Goal: Ask a question: Seek information or help from site administrators or community

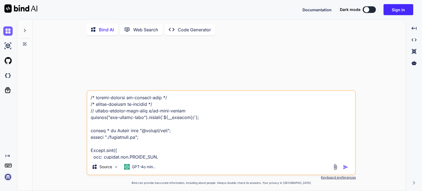
type textarea "x"
click at [396, 10] on button "Sign in" at bounding box center [398, 9] width 30 height 11
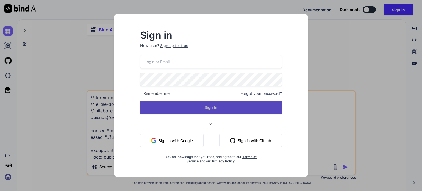
type input "[EMAIL_ADDRESS][DOMAIN_NAME]"
click at [207, 106] on button "Sign In" at bounding box center [211, 106] width 142 height 13
click at [211, 104] on button "Sign In" at bounding box center [211, 106] width 142 height 13
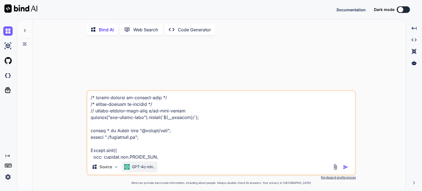
click at [136, 169] on p "GPT-4o min.." at bounding box center [143, 166] width 23 height 5
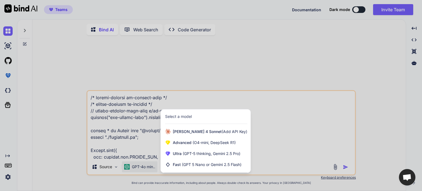
click at [105, 170] on div at bounding box center [211, 95] width 422 height 191
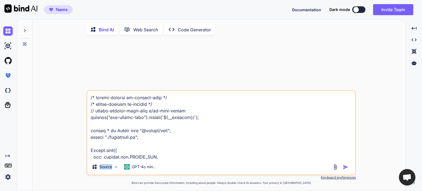
click at [105, 169] on p "Source" at bounding box center [105, 166] width 13 height 5
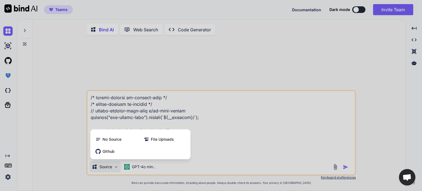
click at [142, 167] on div at bounding box center [211, 95] width 422 height 191
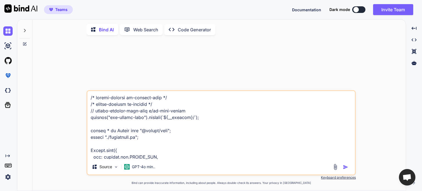
click at [142, 167] on p "GPT-4o min.." at bounding box center [143, 166] width 23 height 5
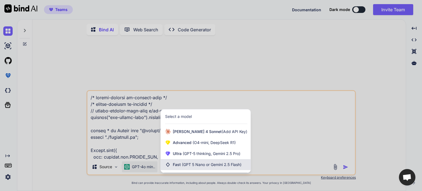
click at [191, 165] on span "(GPT 5 Nano or Gemini 2.5 Flash)" at bounding box center [212, 164] width 60 height 5
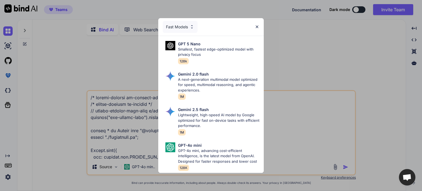
click at [258, 26] on img at bounding box center [256, 26] width 5 height 5
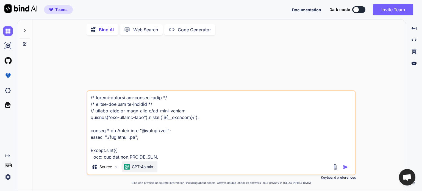
click at [138, 169] on p "GPT-4o min.." at bounding box center [143, 166] width 23 height 5
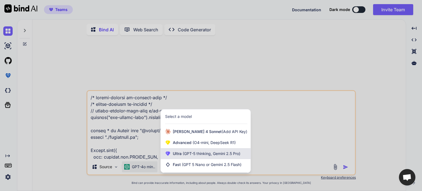
click at [198, 155] on span "(GPT-5 thinking, Gemini 2.5 Pro)" at bounding box center [210, 153] width 59 height 5
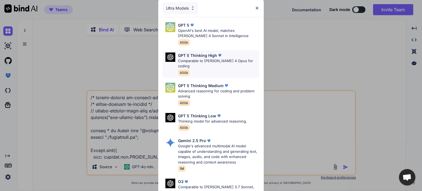
click at [206, 61] on p "Comparable to [PERSON_NAME] 4 Opus for coding" at bounding box center [218, 63] width 81 height 11
type textarea "x"
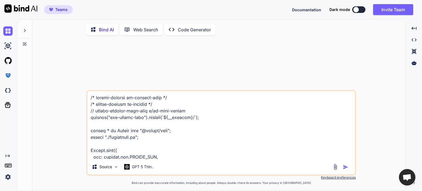
drag, startPoint x: 163, startPoint y: 156, endPoint x: 85, endPoint y: 99, distance: 96.9
click at [85, 99] on div "Source GPT 5 Thin.. Created with Bind Always check its answers. Privacy in Bind…" at bounding box center [221, 116] width 369 height 152
type textarea "tracesSampleRate: 1.0, }); import express from "express"; import bodyParser fro…"
type textarea "x"
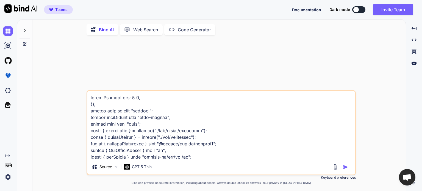
click at [139, 124] on textarea at bounding box center [220, 125] width 267 height 68
type textarea "x"
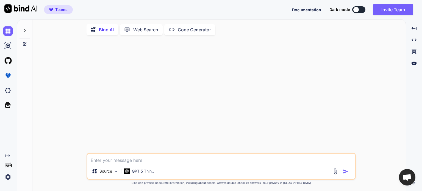
type textarea "w"
type textarea "x"
type textarea "wh"
type textarea "x"
type textarea "who"
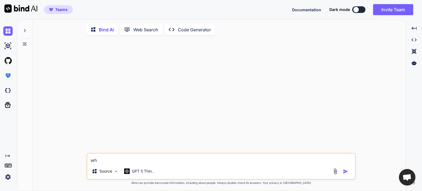
type textarea "x"
type textarea "who"
type textarea "x"
type textarea "who a"
type textarea "x"
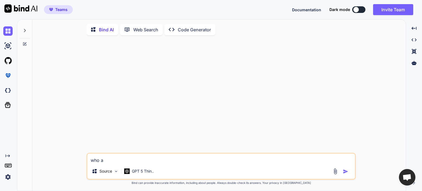
type textarea "who ar"
type textarea "x"
type textarea "who are"
type textarea "x"
type textarea "who are"
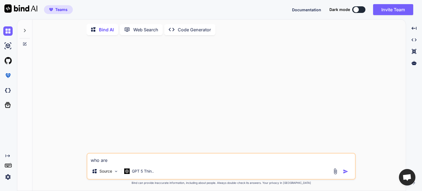
type textarea "x"
type textarea "who are y"
type textarea "x"
type textarea "who are yo"
type textarea "x"
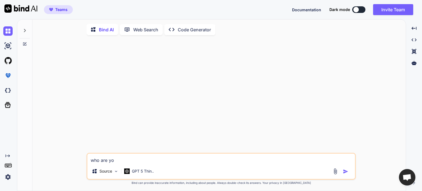
type textarea "who are you"
type textarea "x"
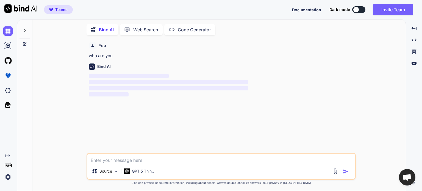
scroll to position [2, 0]
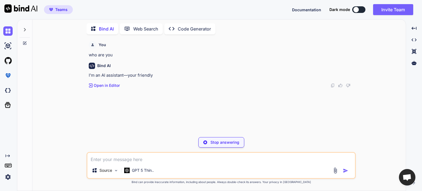
type textarea "x"
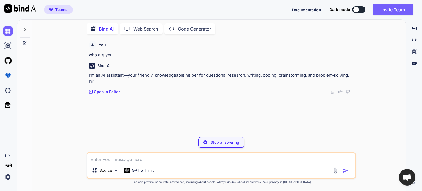
click at [120, 161] on textarea at bounding box center [220, 158] width 267 height 10
type textarea "w"
type textarea "x"
type textarea "wh"
type textarea "x"
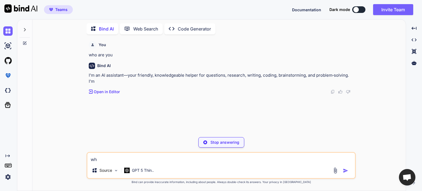
type textarea "wha"
type textarea "x"
type textarea "what"
type textarea "x"
type textarea "what"
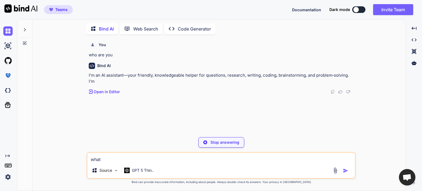
type textarea "x"
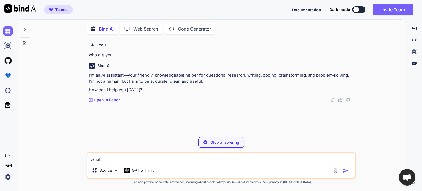
type textarea "what i"
type textarea "x"
type textarea "what is"
type textarea "x"
type textarea "what is"
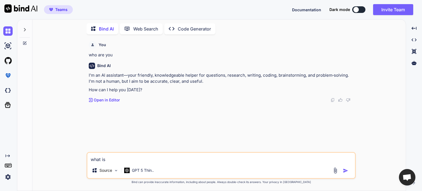
type textarea "x"
type textarea "what is 1"
type textarea "x"
type textarea "what is 10"
type textarea "x"
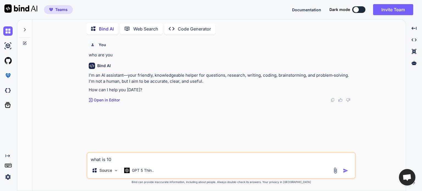
type textarea "what is 10"
type textarea "x"
type textarea "what is 10 p"
type textarea "x"
type textarea "what is 10 pl"
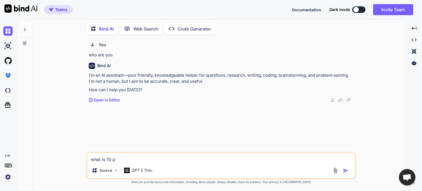
type textarea "x"
type textarea "what is 10 plu"
type textarea "x"
type textarea "what is 10 plus"
type textarea "x"
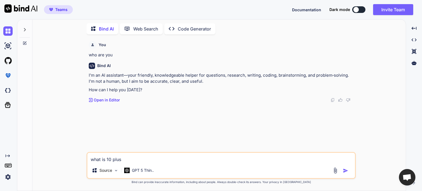
type textarea "what is 10 plus"
type textarea "x"
type textarea "what is 10 plus 3"
type textarea "x"
type textarea "what is 10 plus 34"
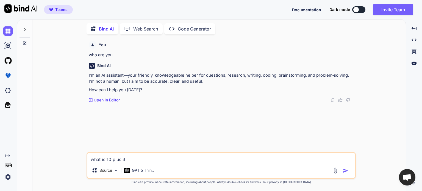
type textarea "x"
type textarea "what is 10 plus 34."
type textarea "x"
type textarea "what is 10 plus 34.8"
type textarea "x"
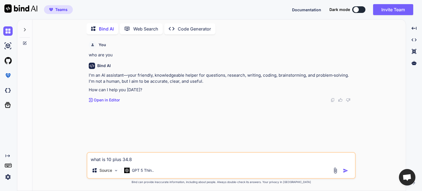
type textarea "what is 10 plus 34.8"
type textarea "x"
type textarea "what is 10 plus 34.8 d"
type textarea "x"
type textarea "what is 10 plus 34.8 de"
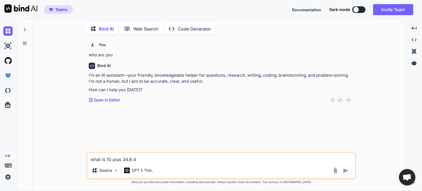
type textarea "x"
type textarea "what is 10 plus 34.8 dev"
type textarea "x"
type textarea "what is 10 plus 34.8 devi"
type textarea "x"
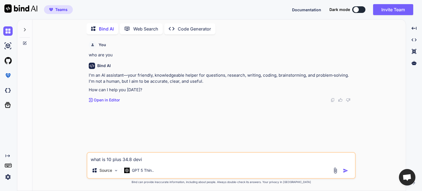
type textarea "what is 10 plus 34.8 devid"
type textarea "x"
type textarea "what is 10 plus 34.8 devide"
type textarea "x"
type textarea "what is 10 plus 34.8 devided"
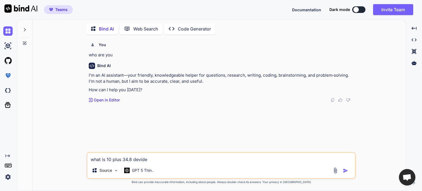
type textarea "x"
type textarea "what is 10 plus 34.8 devided"
type textarea "x"
type textarea "what is 10 plus 34.8 devided b"
type textarea "x"
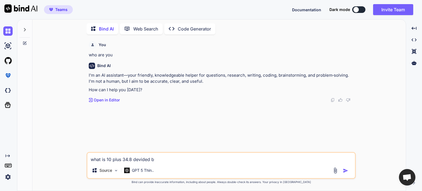
type textarea "what is 10 plus 34.8 devided by"
type textarea "x"
type textarea "what is 10 plus 34.8 devided by"
type textarea "x"
type textarea "what is 10 plus 34.8 devided by 2"
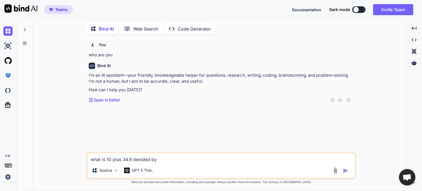
type textarea "x"
type textarea "what is 10 plus 34.8 devided by 20"
type textarea "x"
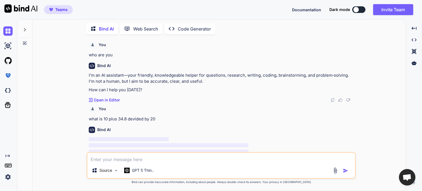
scroll to position [8, 0]
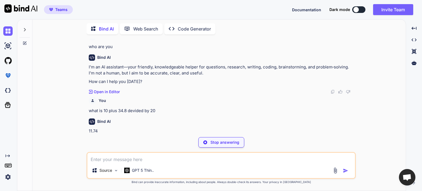
type textarea "x"
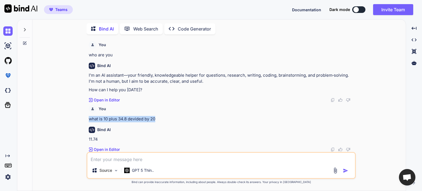
drag, startPoint x: 156, startPoint y: 118, endPoint x: 88, endPoint y: 116, distance: 67.8
click at [88, 116] on div "You who are you Bind AI I’m an AI assistant—your friendly, knowledgeable helper…" at bounding box center [222, 95] width 268 height 113
copy p "what is 10 plus 34.8 devided by 20"
click at [136, 174] on div "GPT 5 Thin.." at bounding box center [139, 170] width 34 height 11
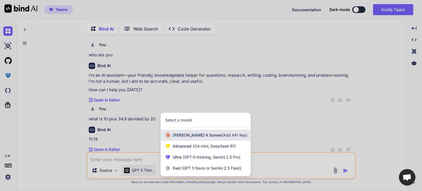
click at [190, 136] on span "[PERSON_NAME] 4 Sonnet (Add API Key)" at bounding box center [210, 134] width 74 height 5
type textarea "x"
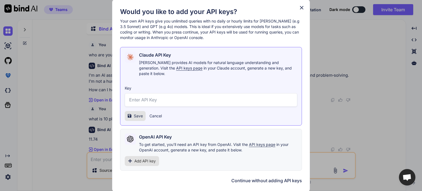
click at [300, 9] on icon at bounding box center [302, 8] width 4 height 4
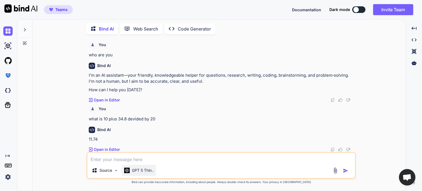
click at [144, 174] on div "GPT 5 Thin.." at bounding box center [139, 170] width 34 height 11
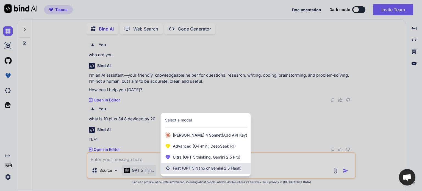
click at [196, 168] on span "(GPT 5 Nano or Gemini 2.5 Flash)" at bounding box center [212, 167] width 60 height 5
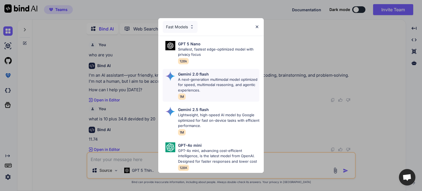
click at [209, 82] on p "A next-generation multimodal model optimized for speed, multimodal reasoning, a…" at bounding box center [218, 85] width 81 height 16
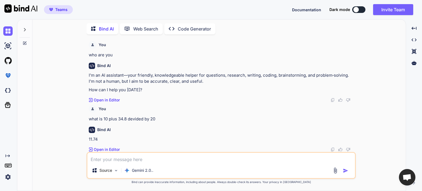
paste textarea "what is 10 plus 34.8 devided by 20"
click at [124, 160] on textarea at bounding box center [220, 158] width 267 height 10
type textarea "what is 10 plus 34.8 devided by 20"
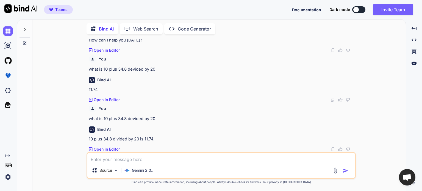
scroll to position [49, 0]
click at [119, 159] on textarea at bounding box center [220, 158] width 267 height 10
type textarea "dont use bodmas"
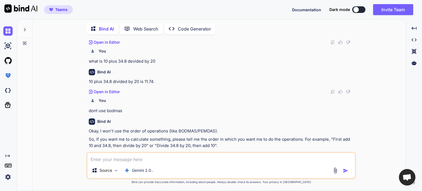
scroll to position [121, 0]
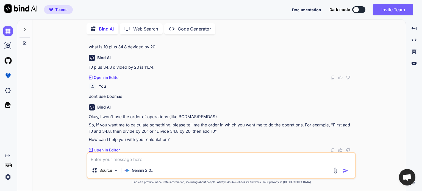
click at [126, 161] on textarea at bounding box center [220, 158] width 267 height 10
type textarea "give me answer"
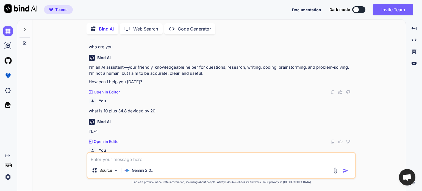
scroll to position [7, 0]
click at [25, 28] on icon at bounding box center [25, 29] width 2 height 3
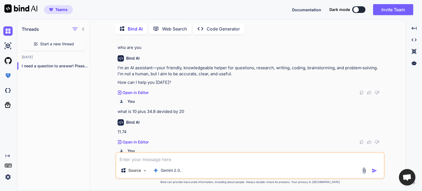
click at [83, 28] on icon at bounding box center [83, 28] width 2 height 3
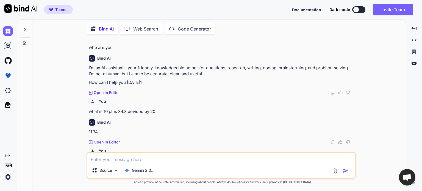
click at [129, 160] on textarea at bounding box center [220, 158] width 267 height 10
type textarea "give me a java code to solve prime numbers"
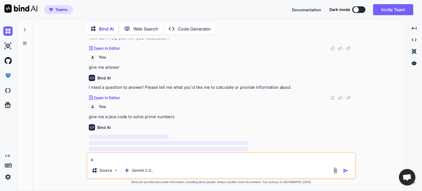
scroll to position [229, 0]
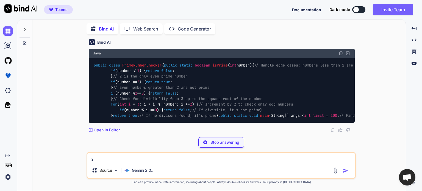
type textarea "a"
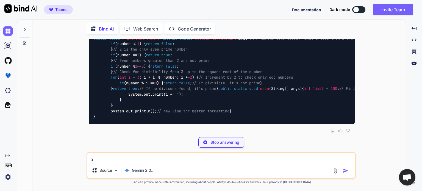
click at [202, 77] on div "public class PrimeNumberChecker { public static boolean isPrime ( int number) {…" at bounding box center [222, 77] width 266 height 93
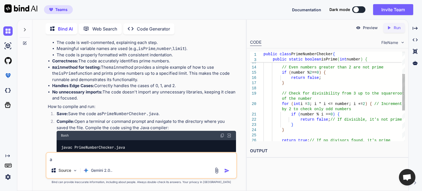
scroll to position [0, 0]
click at [322, 78] on div "return true ; } // Even numbers greater than 2 are not prime if ( number % 2 ==…" at bounding box center [333, 106] width 141 height 219
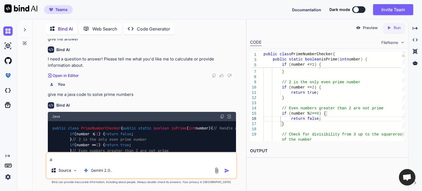
scroll to position [192, 0]
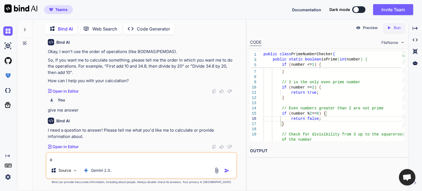
type textarea "return true; } // Even numbers greater than 2 are not prime if (number % 2 == 0…"
